Goal: Manage account settings

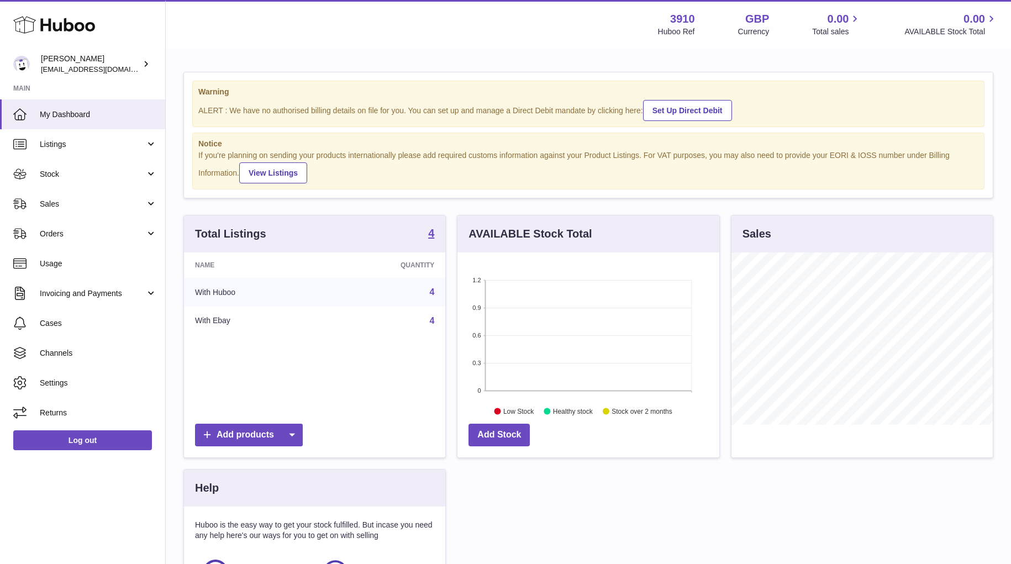
scroll to position [172, 261]
click at [97, 301] on link "Invoicing and Payments" at bounding box center [82, 293] width 165 height 30
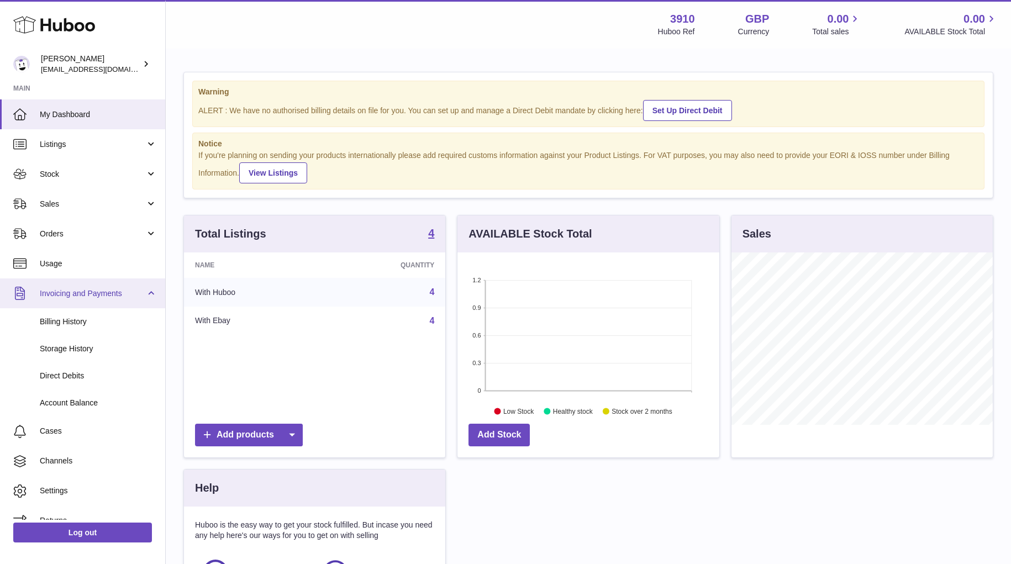
click at [97, 301] on link "Invoicing and Payments" at bounding box center [82, 293] width 165 height 30
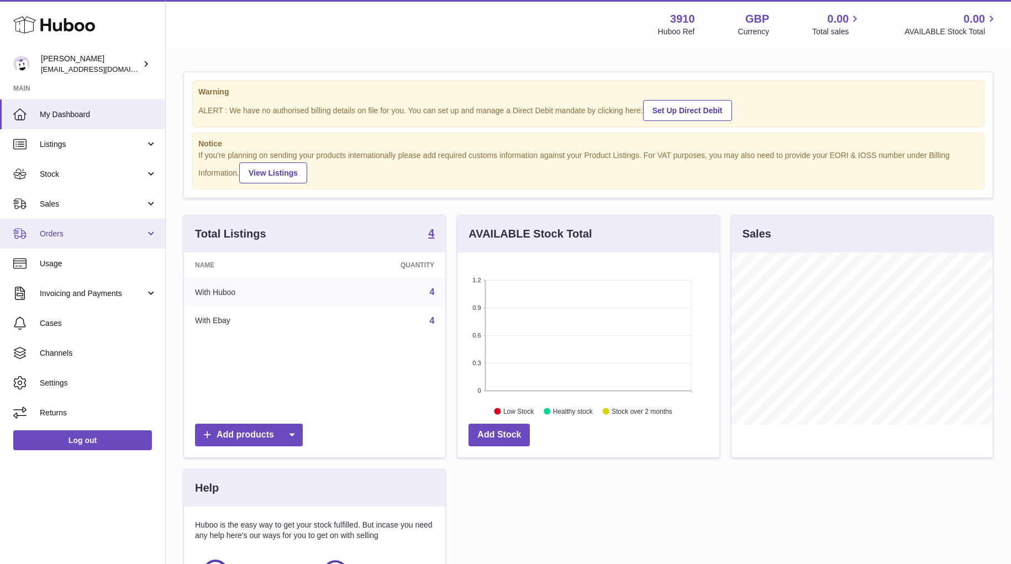
click at [122, 238] on span "Orders" at bounding box center [93, 234] width 106 height 10
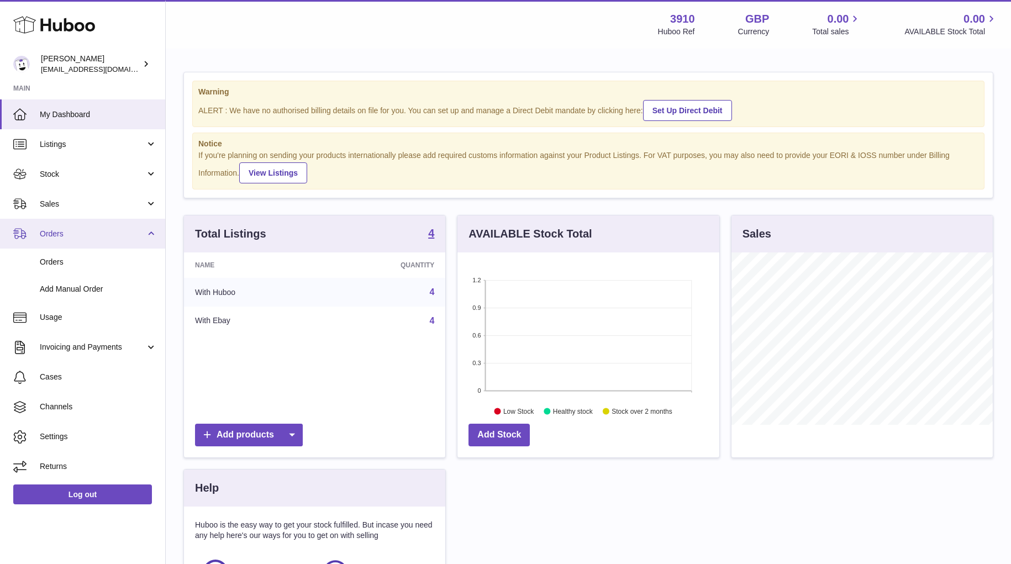
click at [122, 238] on span "Orders" at bounding box center [93, 234] width 106 height 10
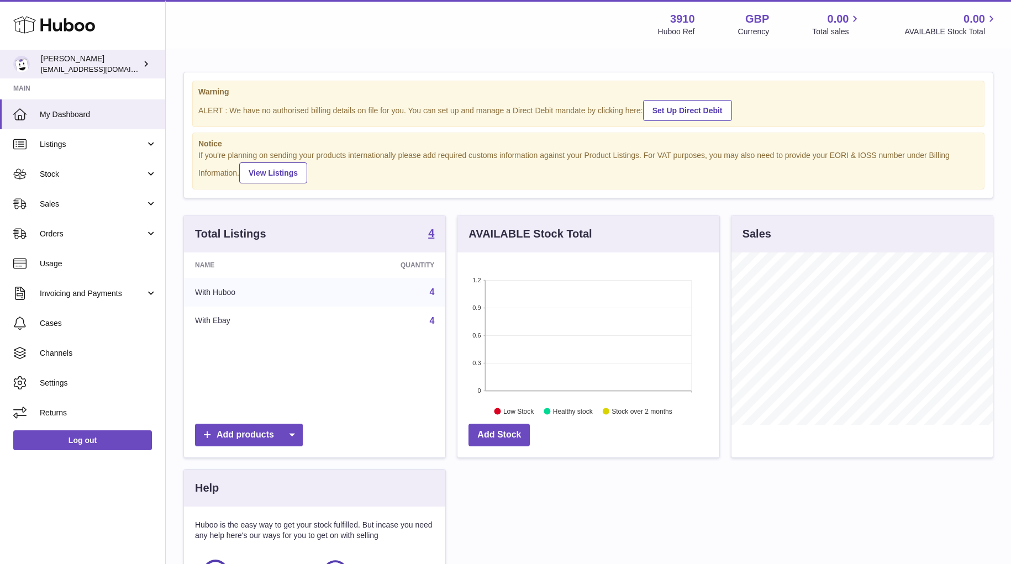
click at [98, 67] on span "[EMAIL_ADDRESS][DOMAIN_NAME]" at bounding box center [102, 69] width 122 height 9
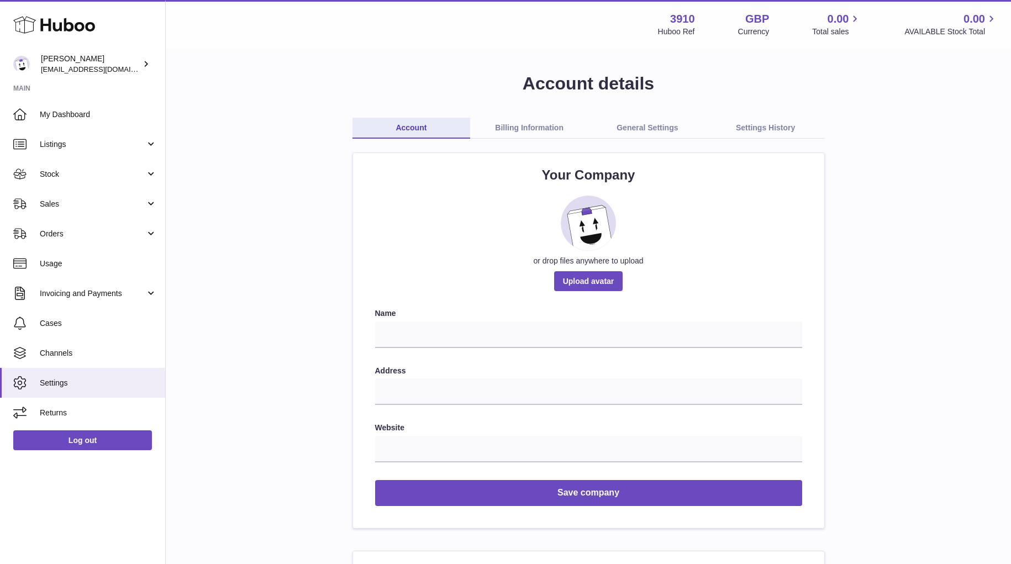
click at [537, 127] on link "Billing Information" at bounding box center [529, 128] width 118 height 21
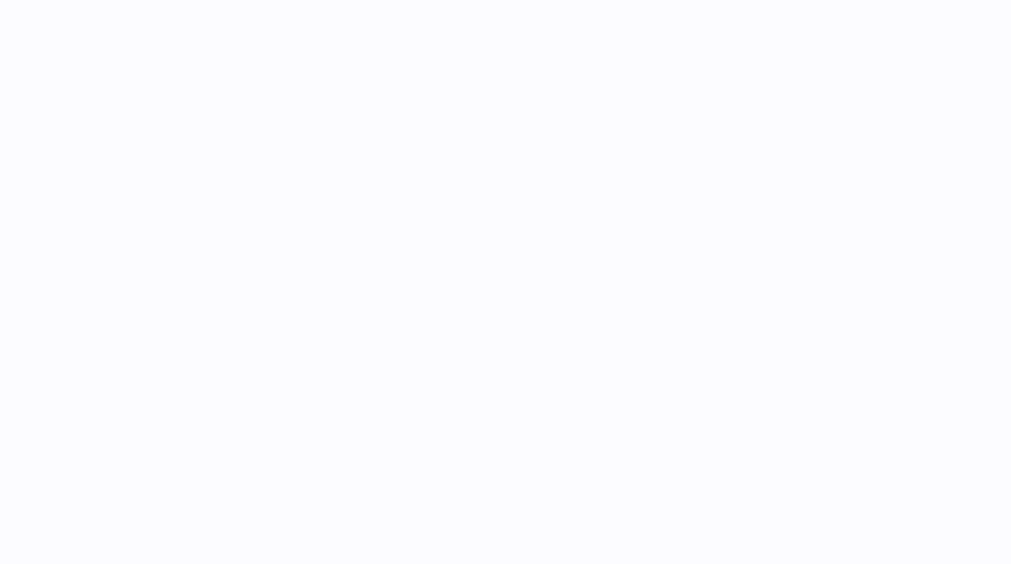
select select
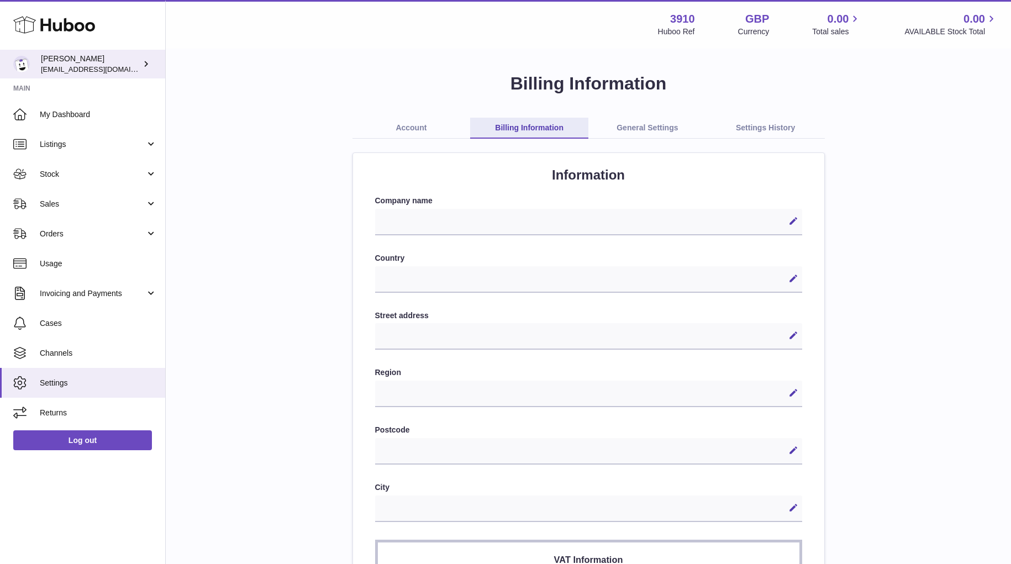
click at [86, 61] on div "[PERSON_NAME] [EMAIL_ADDRESS][DOMAIN_NAME]" at bounding box center [90, 64] width 99 height 21
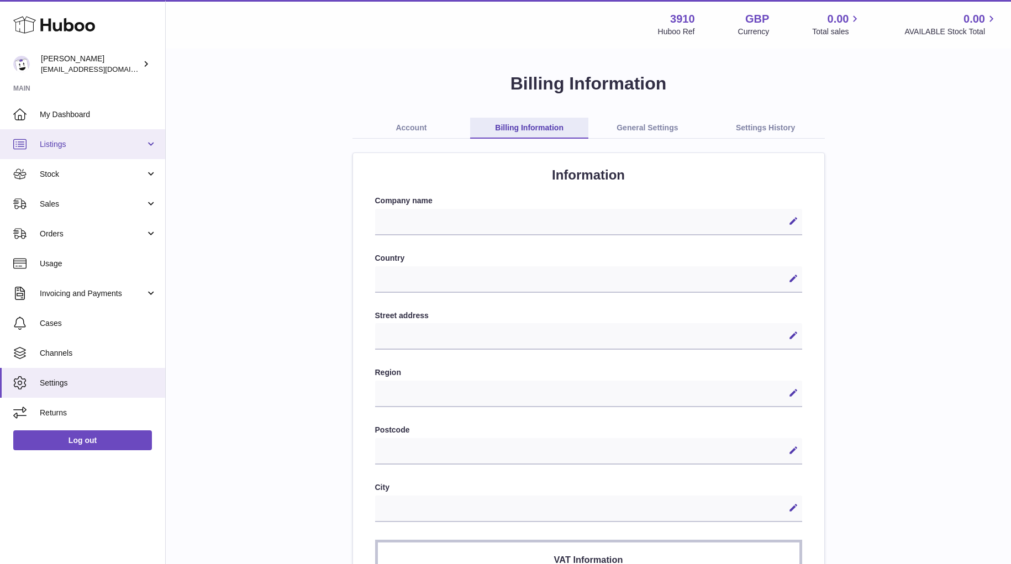
click at [63, 147] on span "Listings" at bounding box center [93, 144] width 106 height 10
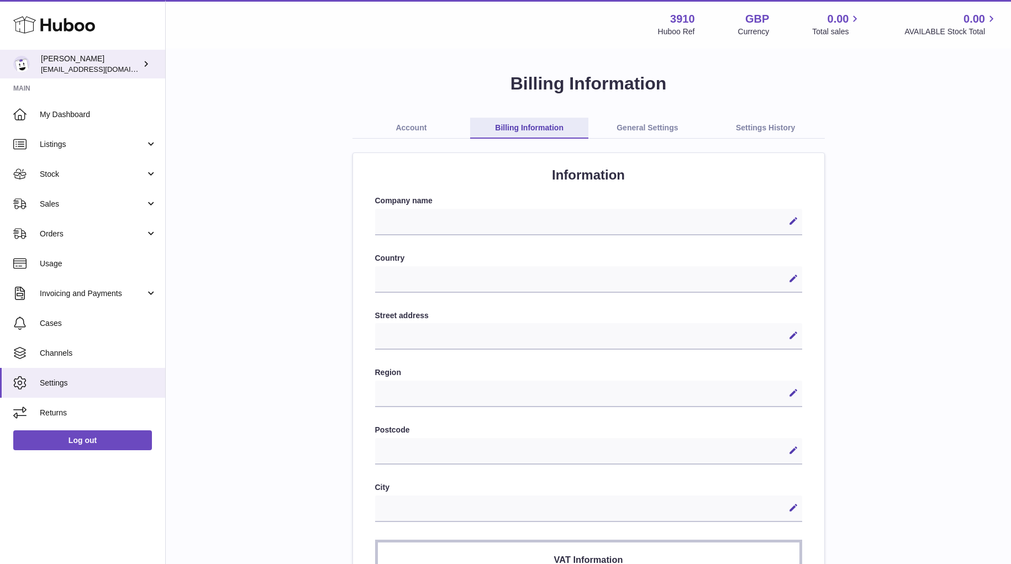
click at [93, 62] on div "[PERSON_NAME] [EMAIL_ADDRESS][DOMAIN_NAME]" at bounding box center [90, 64] width 99 height 21
